Goal: Register for event/course

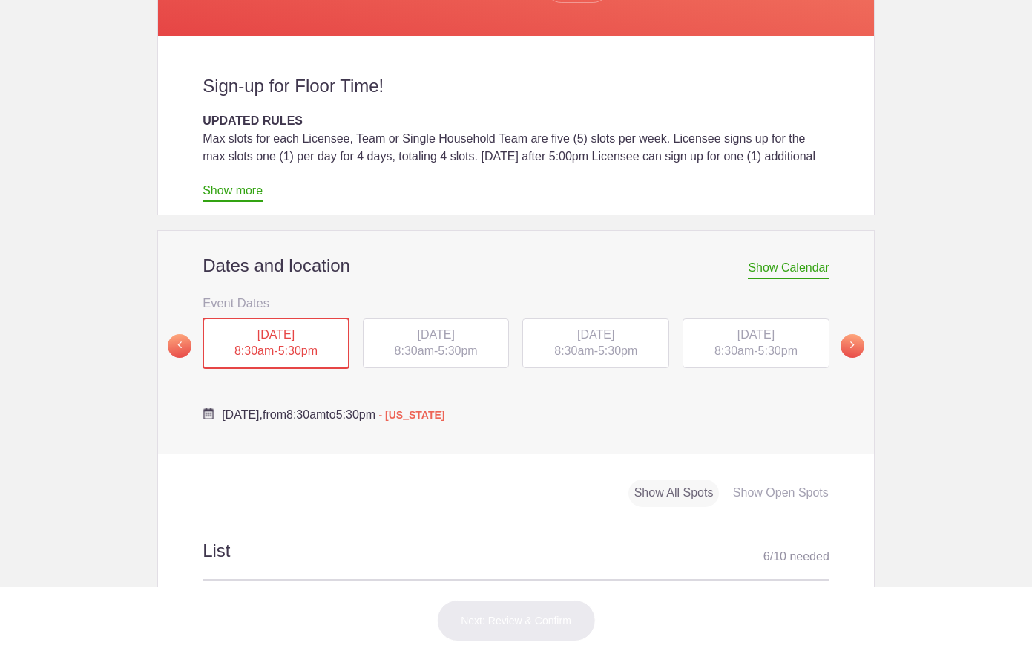
scroll to position [381, 0]
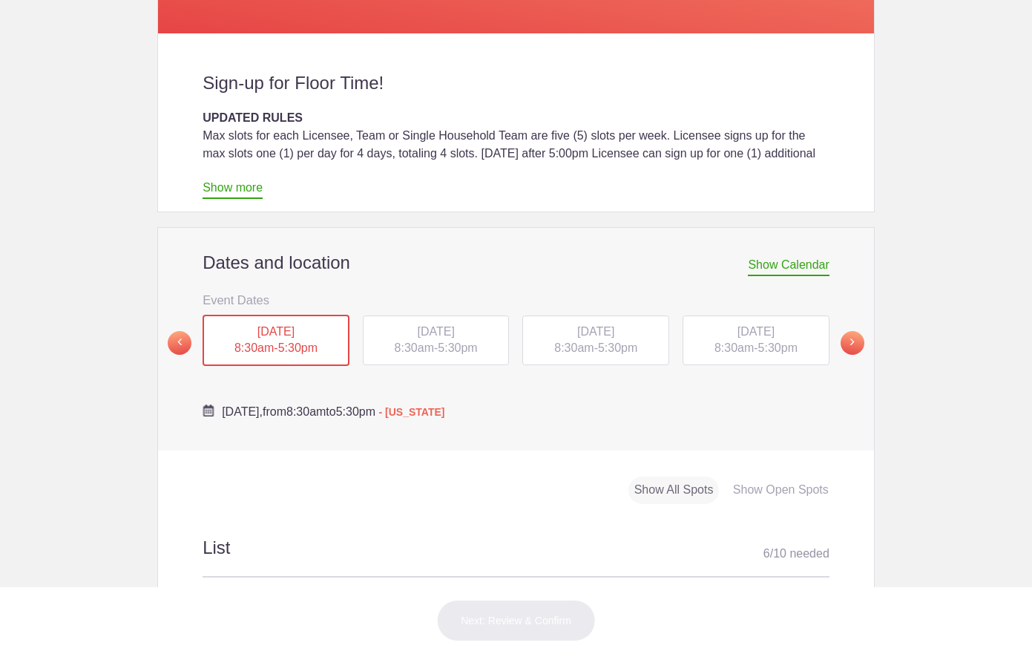
click at [310, 341] on span "5:30pm" at bounding box center [297, 347] width 39 height 13
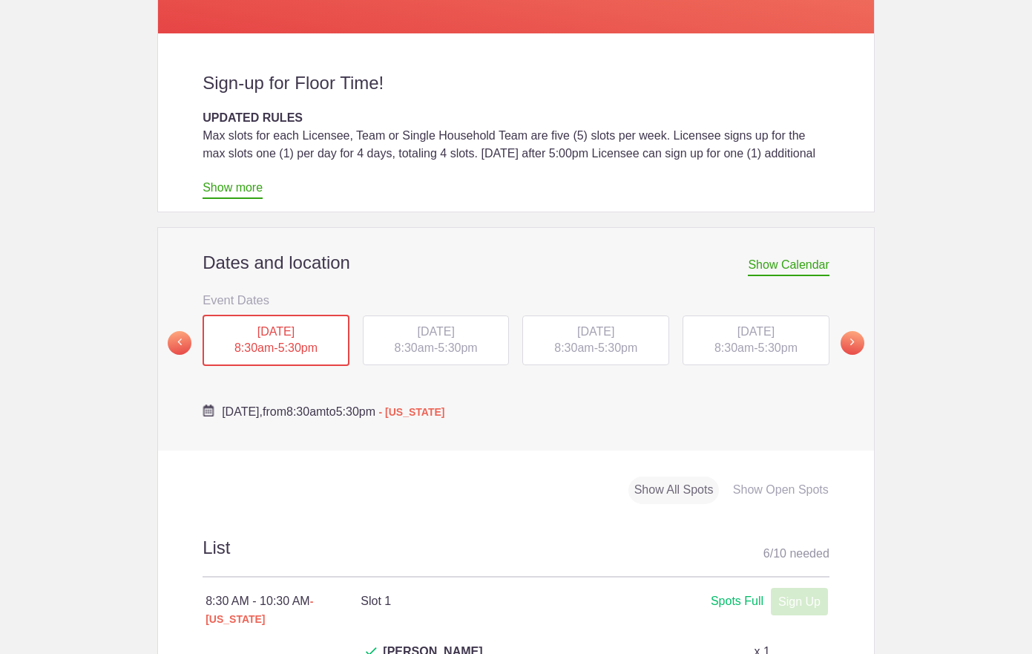
click at [761, 476] on div "Show Open Spots" at bounding box center [781, 489] width 108 height 27
click at [776, 476] on div "Show Open Spots" at bounding box center [781, 489] width 108 height 27
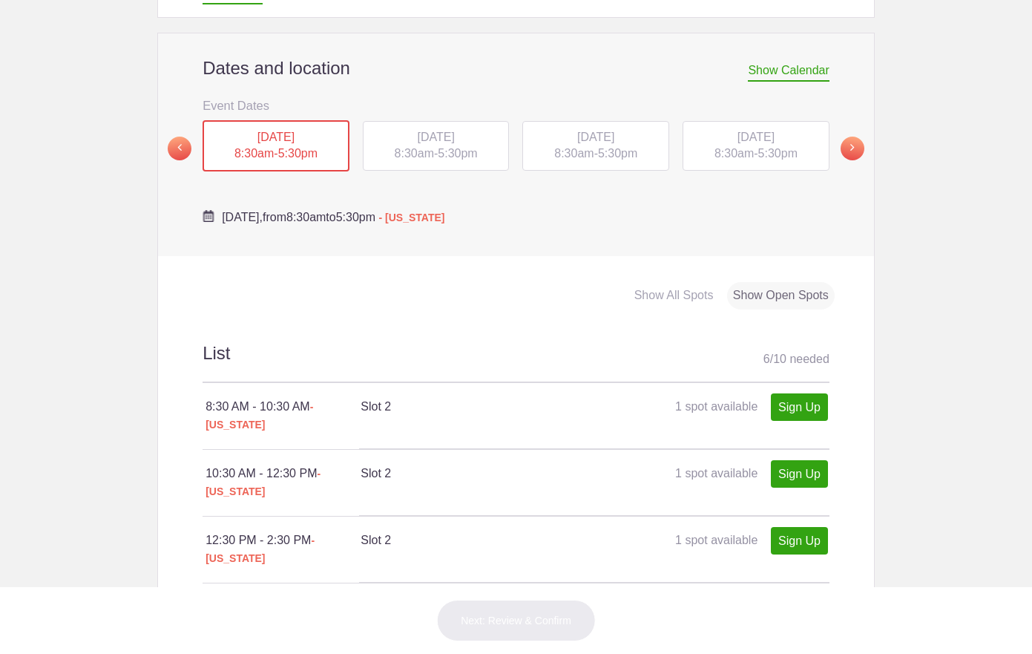
scroll to position [599, 0]
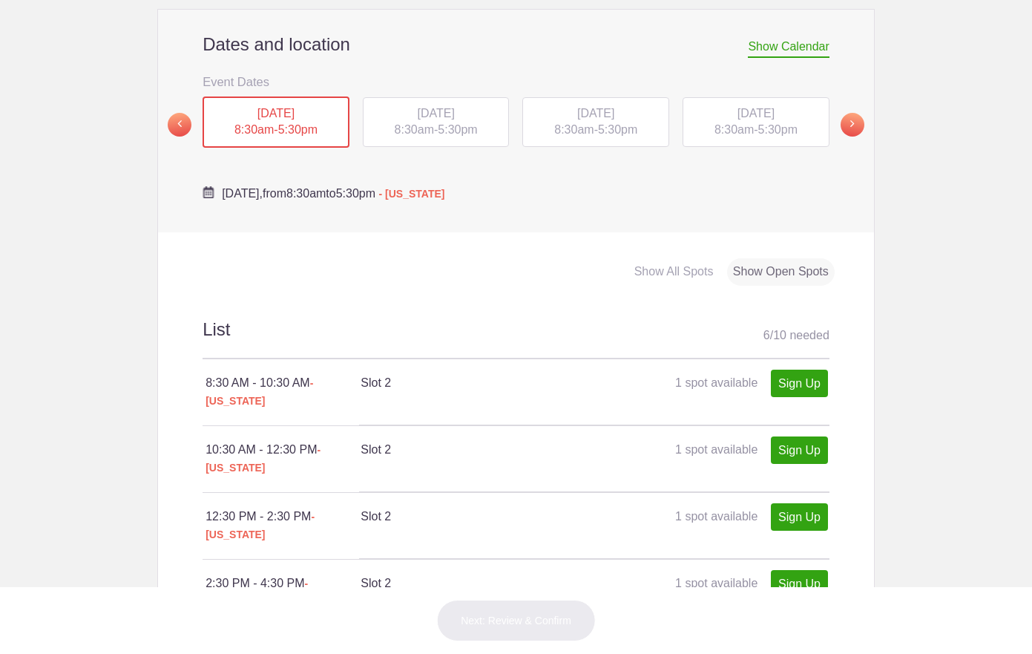
click at [800, 637] on link "Sign Up" at bounding box center [799, 650] width 57 height 27
type input "1"
click at [547, 613] on button "Next: Review & Confirm" at bounding box center [516, 621] width 160 height 42
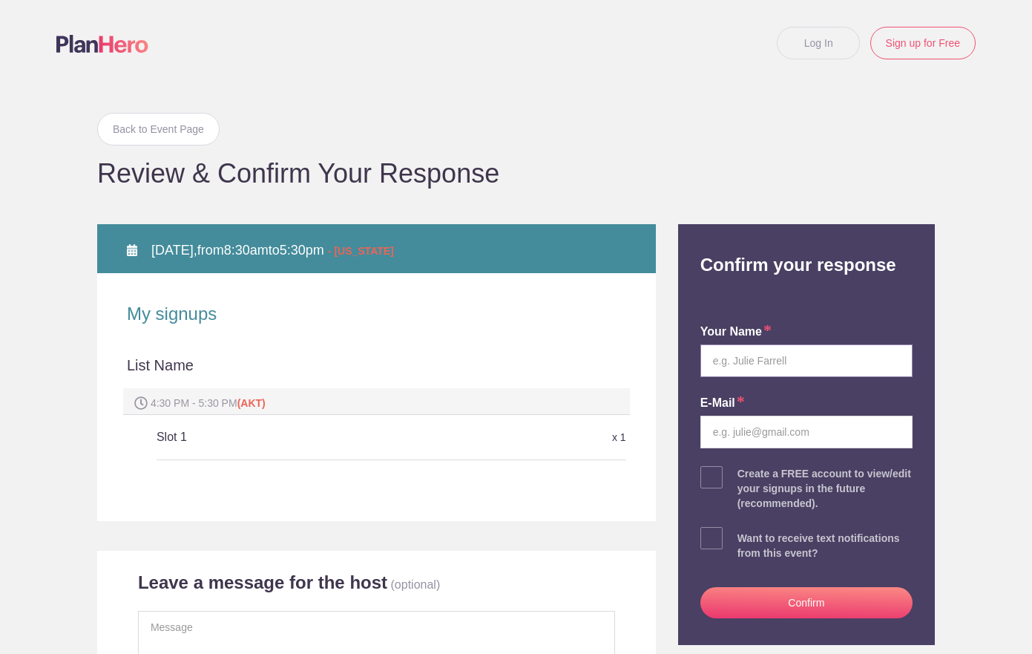
click at [767, 357] on input "text" at bounding box center [807, 360] width 212 height 33
type input "[PERSON_NAME] [PERSON_NAME]"
type input "[EMAIL_ADDRESS][DOMAIN_NAME]"
click at [797, 602] on button "Confirm" at bounding box center [807, 602] width 212 height 31
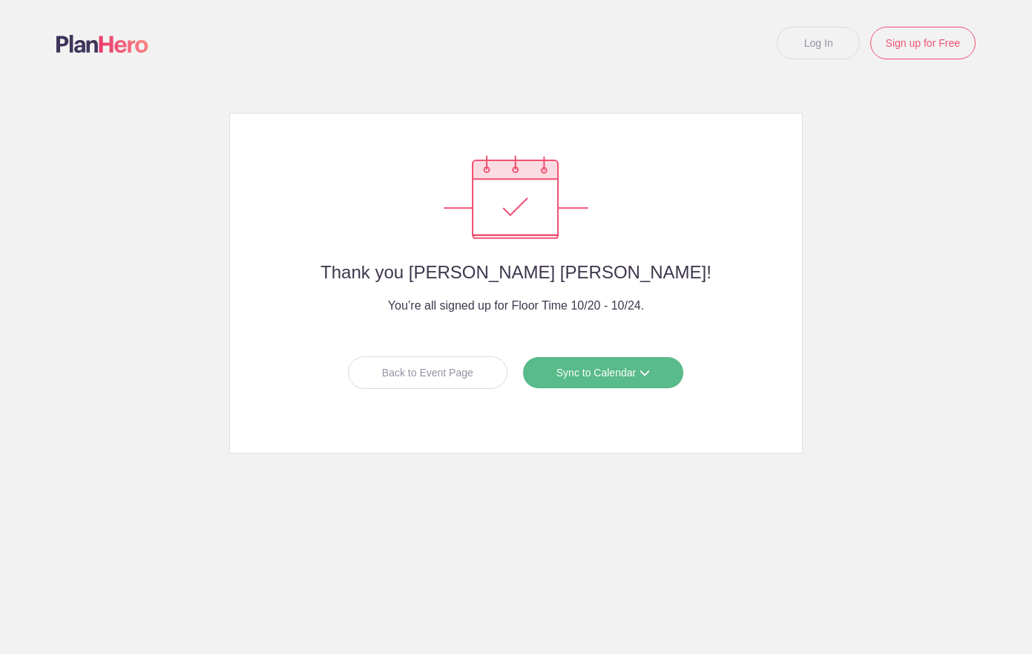
click at [564, 369] on link "Sync to Calendar" at bounding box center [603, 372] width 162 height 33
click at [618, 407] on link "Google Calendar" at bounding box center [597, 405] width 132 height 30
